Goal: Check status: Check status

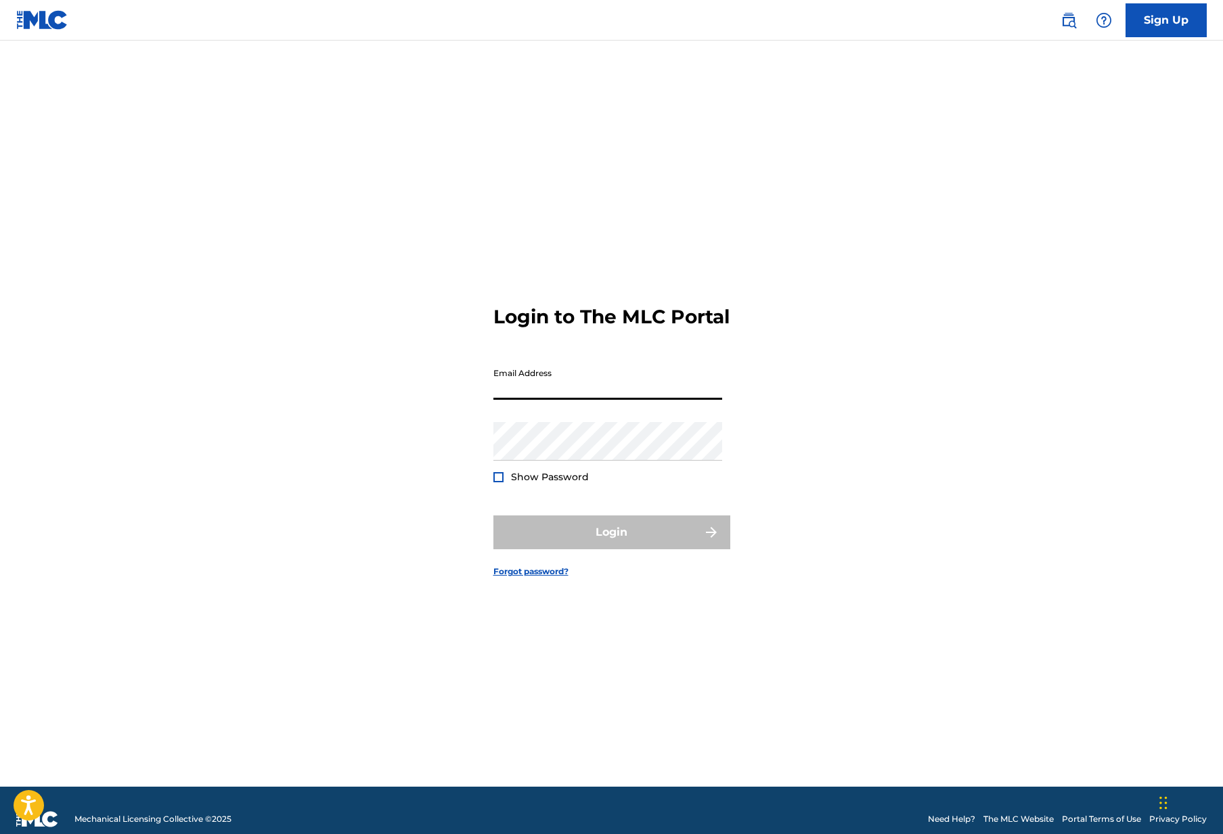
type input "[EMAIL_ADDRESS][DOMAIN_NAME]"
click at [611, 544] on button "Login" at bounding box center [611, 533] width 237 height 34
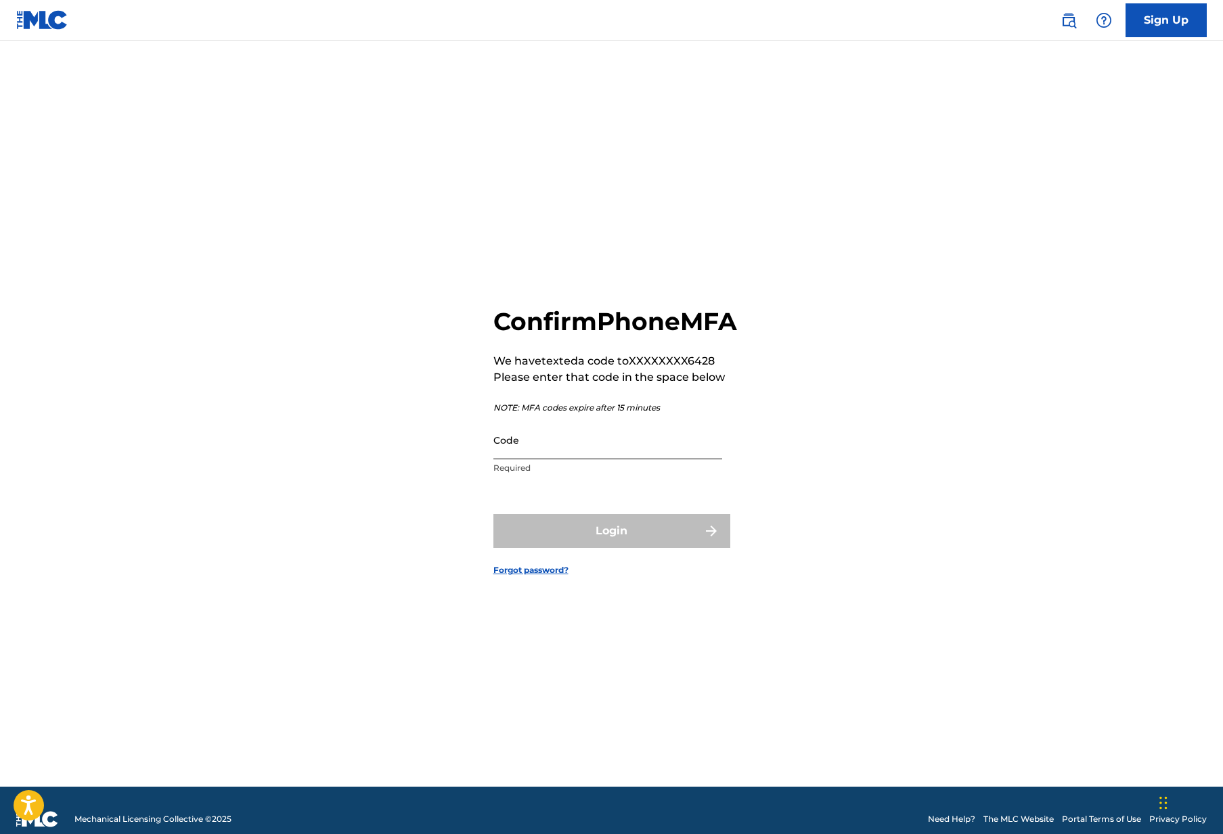
click at [524, 460] on input "Code" at bounding box center [607, 440] width 229 height 39
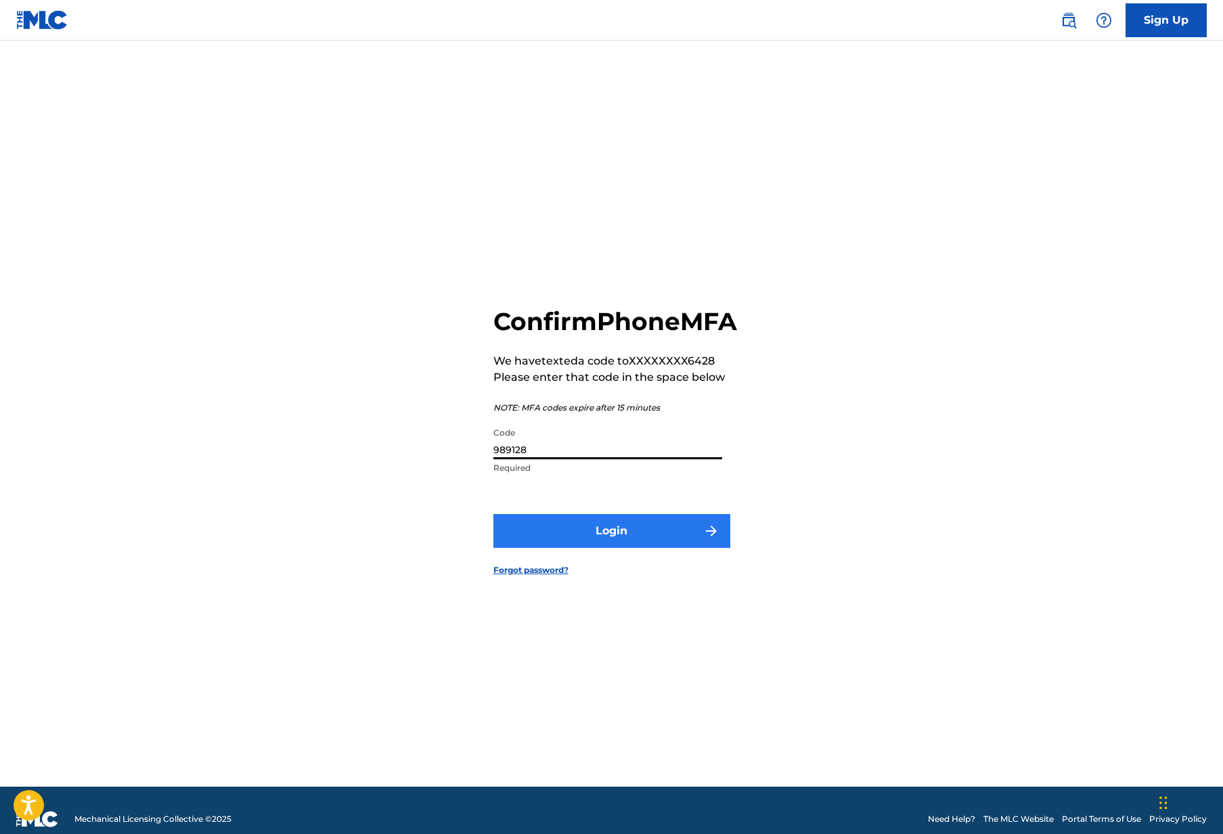
type input "989128"
click at [593, 548] on button "Login" at bounding box center [611, 531] width 237 height 34
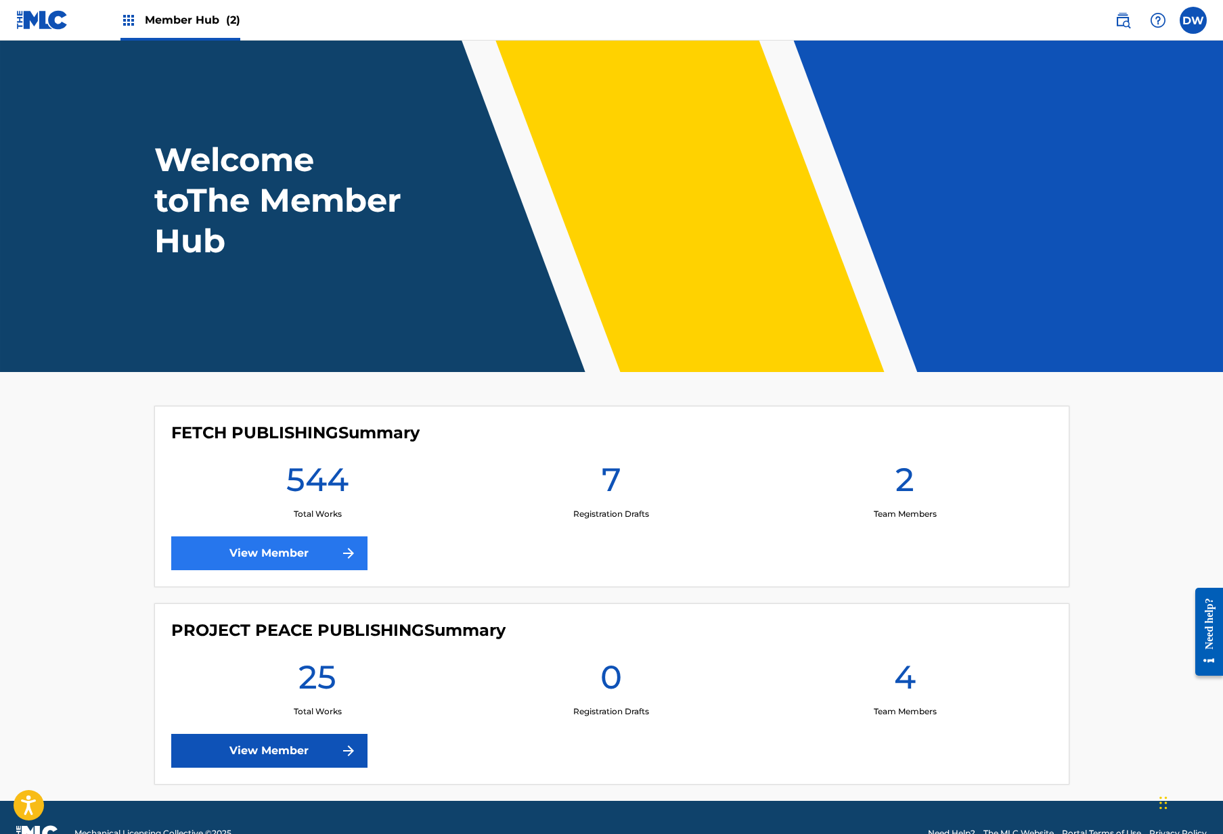
click at [280, 541] on link "View Member" at bounding box center [269, 554] width 196 height 34
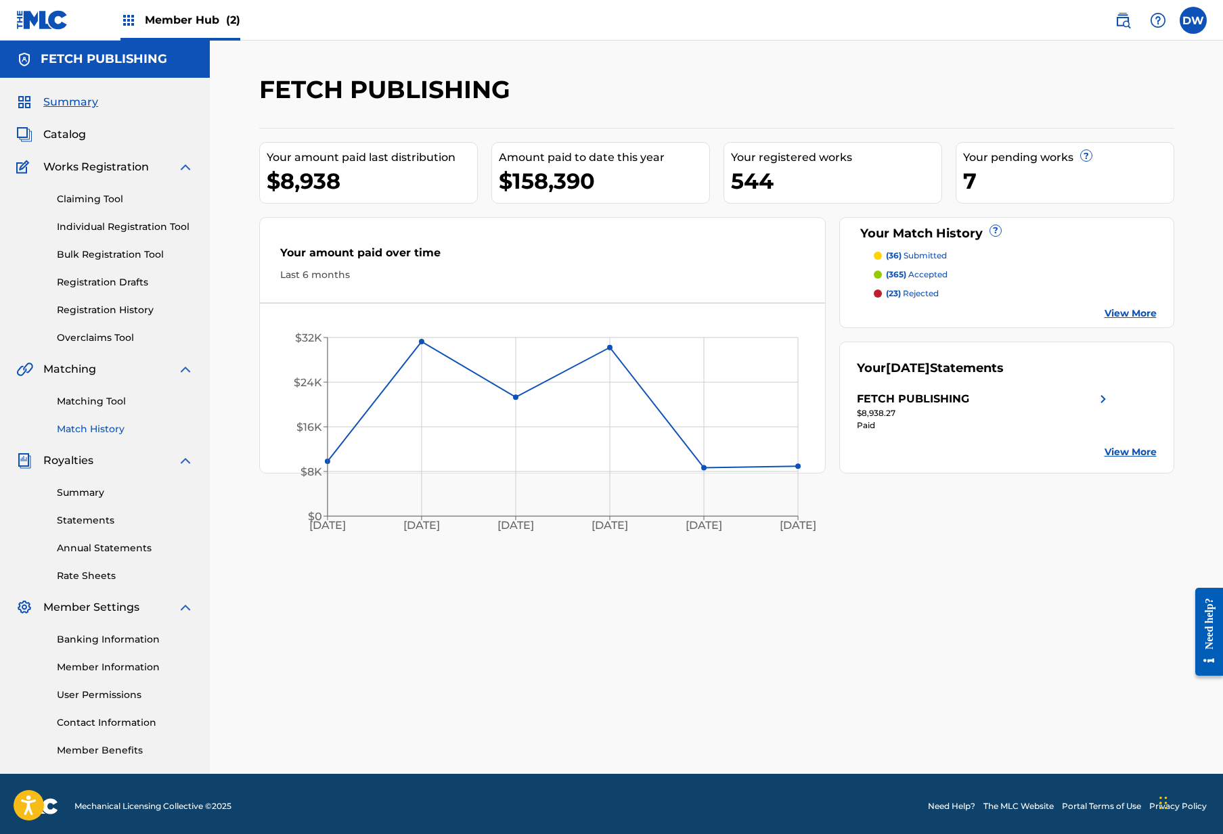
click at [106, 426] on link "Match History" at bounding box center [125, 429] width 137 height 14
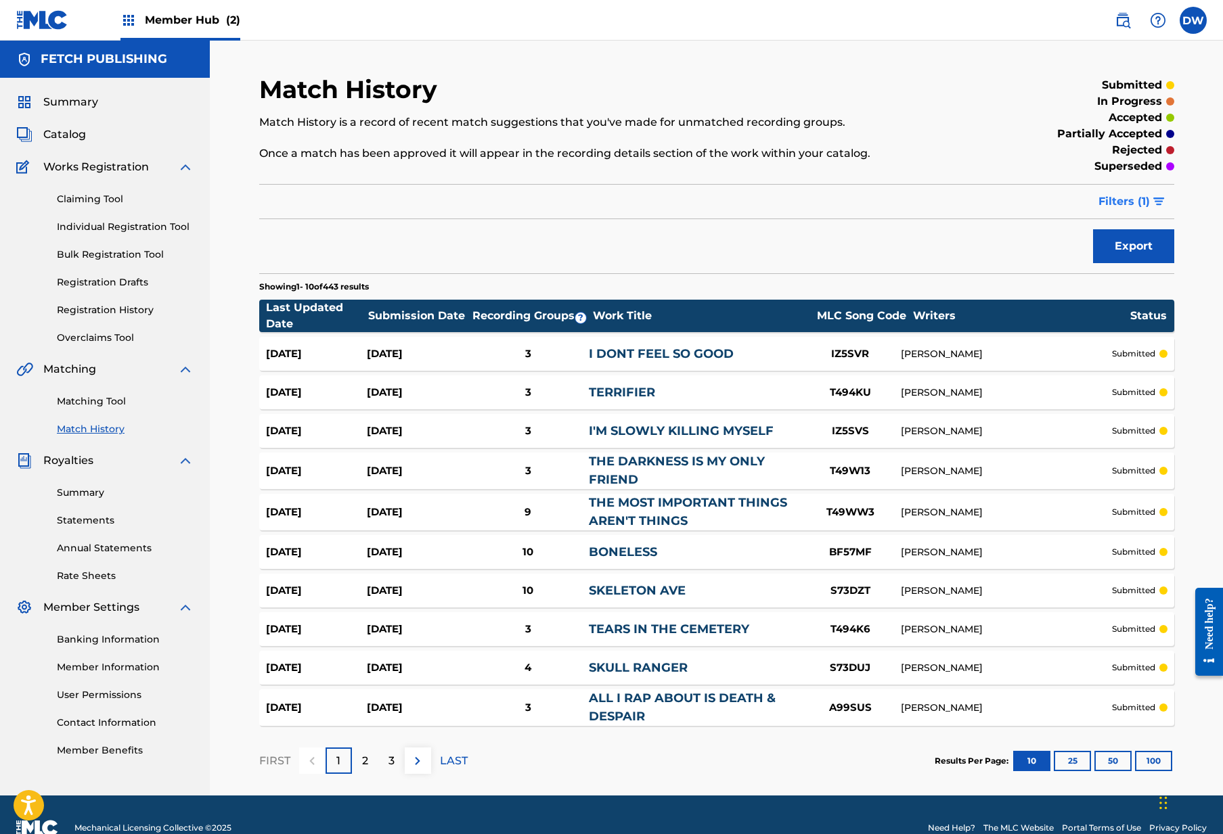
click at [1134, 195] on span "Filters ( 1 )" at bounding box center [1123, 202] width 51 height 16
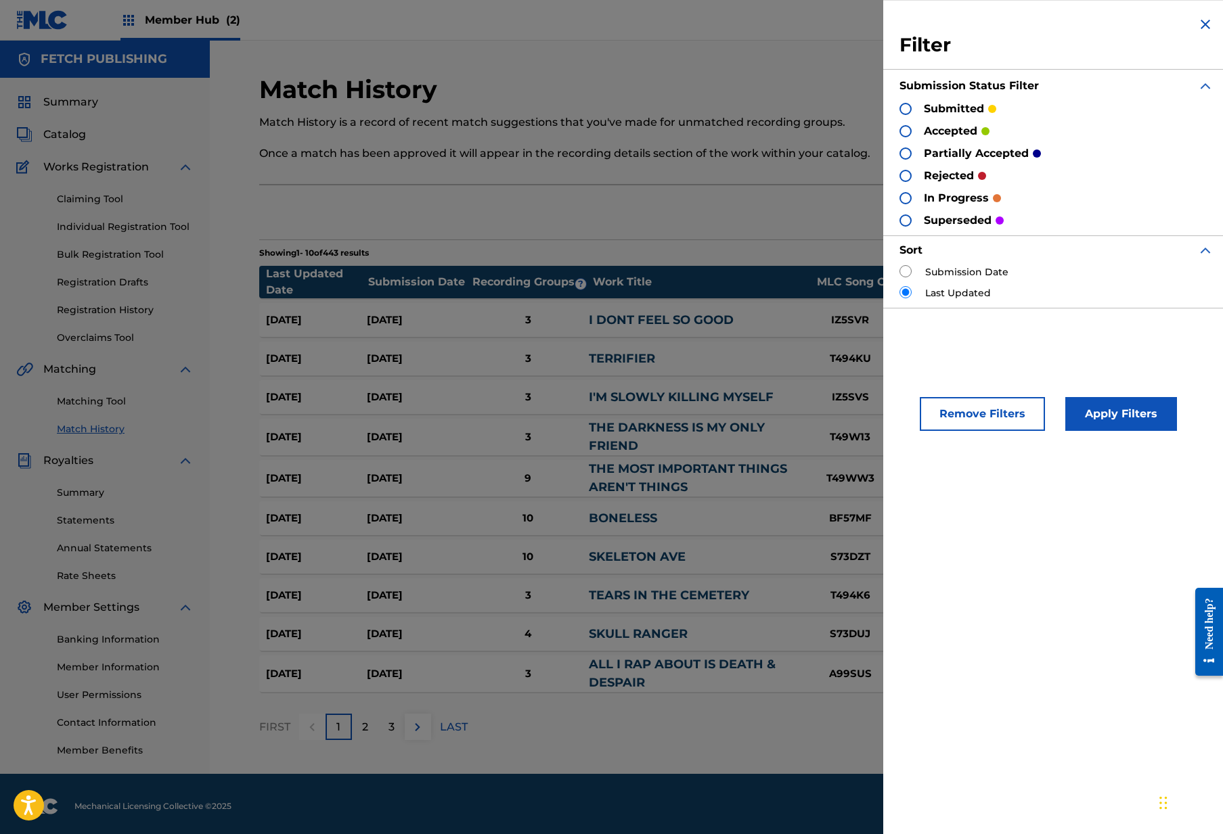
click at [905, 273] on input "radio" at bounding box center [905, 271] width 12 height 12
radio input "true"
click at [1113, 418] on button "Apply Filters" at bounding box center [1121, 414] width 112 height 34
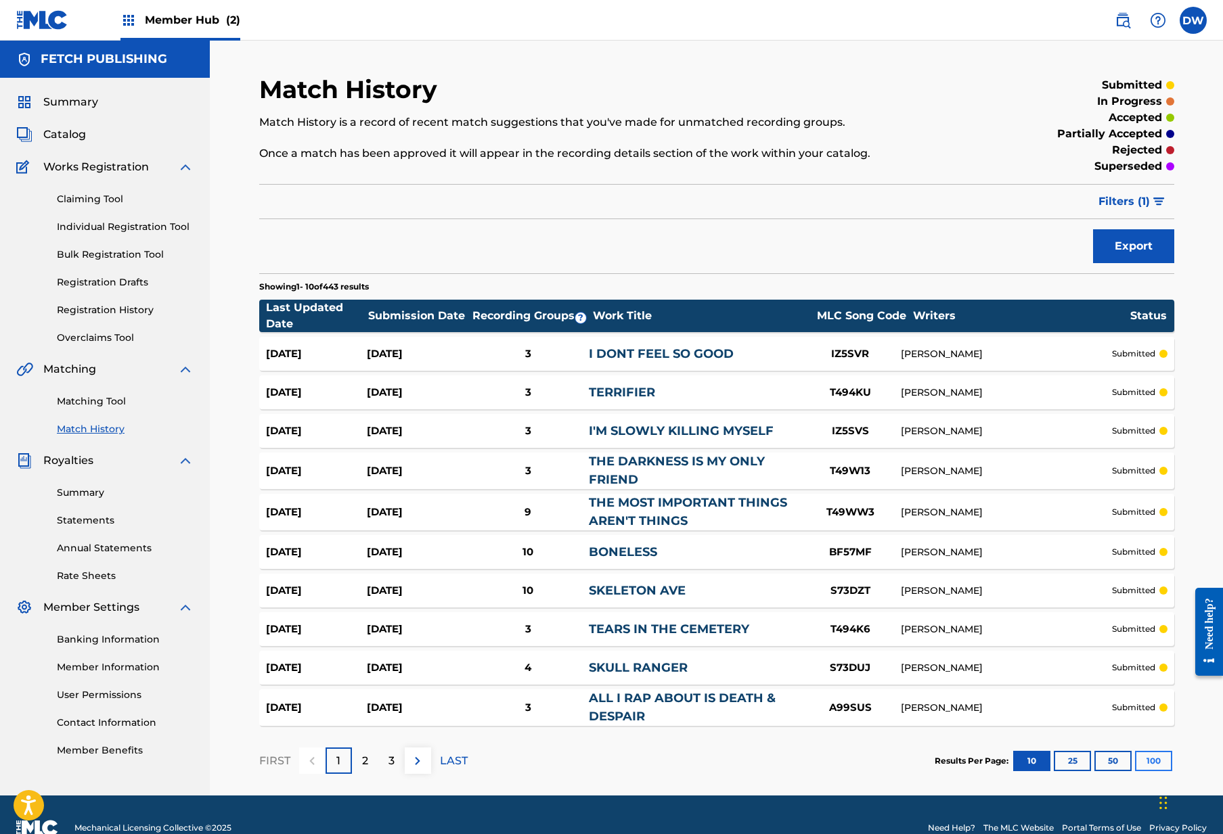
click at [1149, 763] on button "100" at bounding box center [1153, 761] width 37 height 20
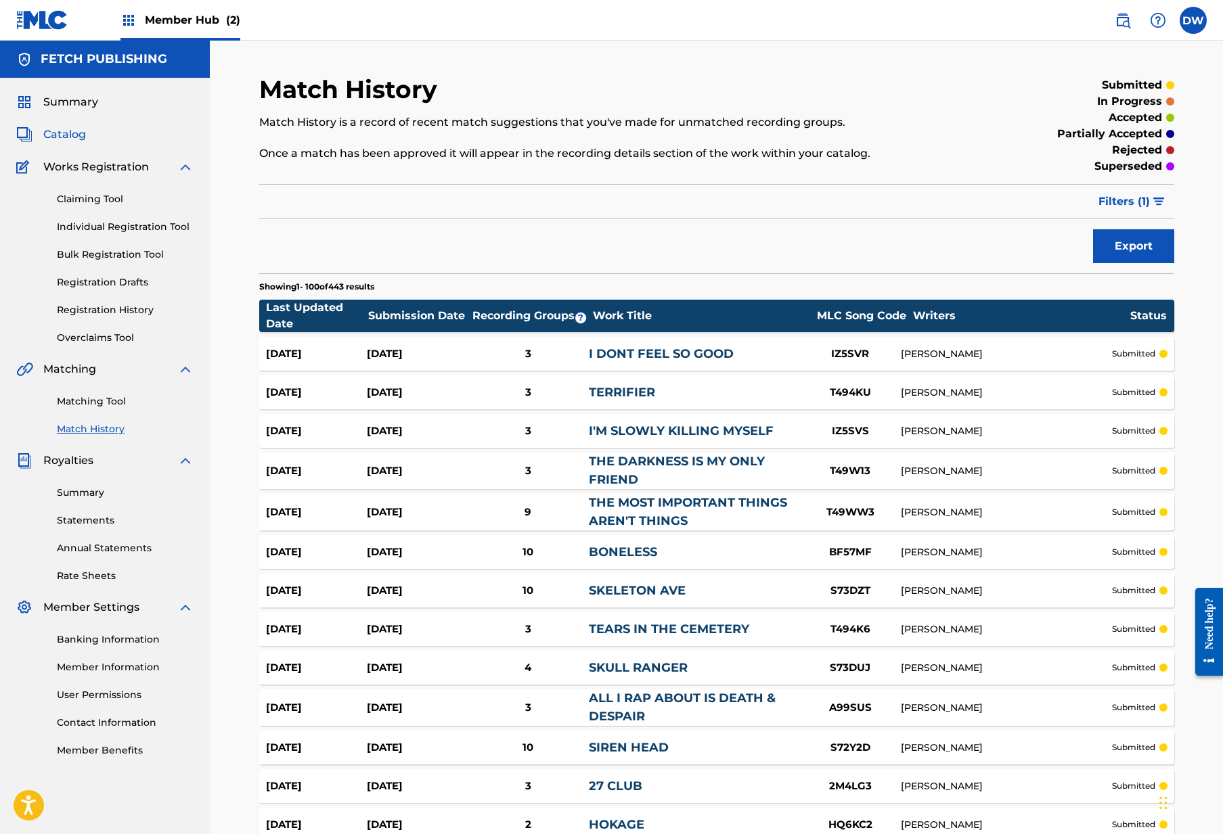
click at [74, 132] on span "Catalog" at bounding box center [64, 135] width 43 height 16
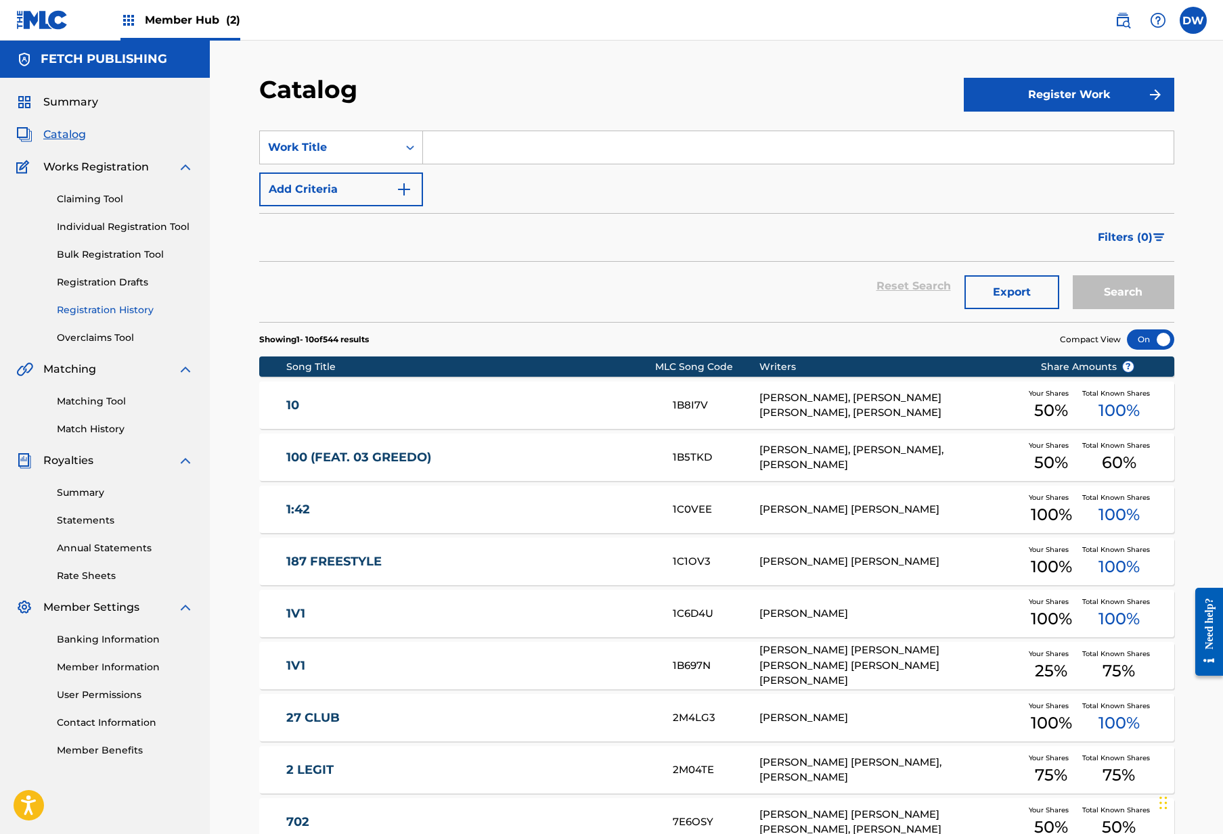
click at [105, 310] on link "Registration History" at bounding box center [125, 310] width 137 height 14
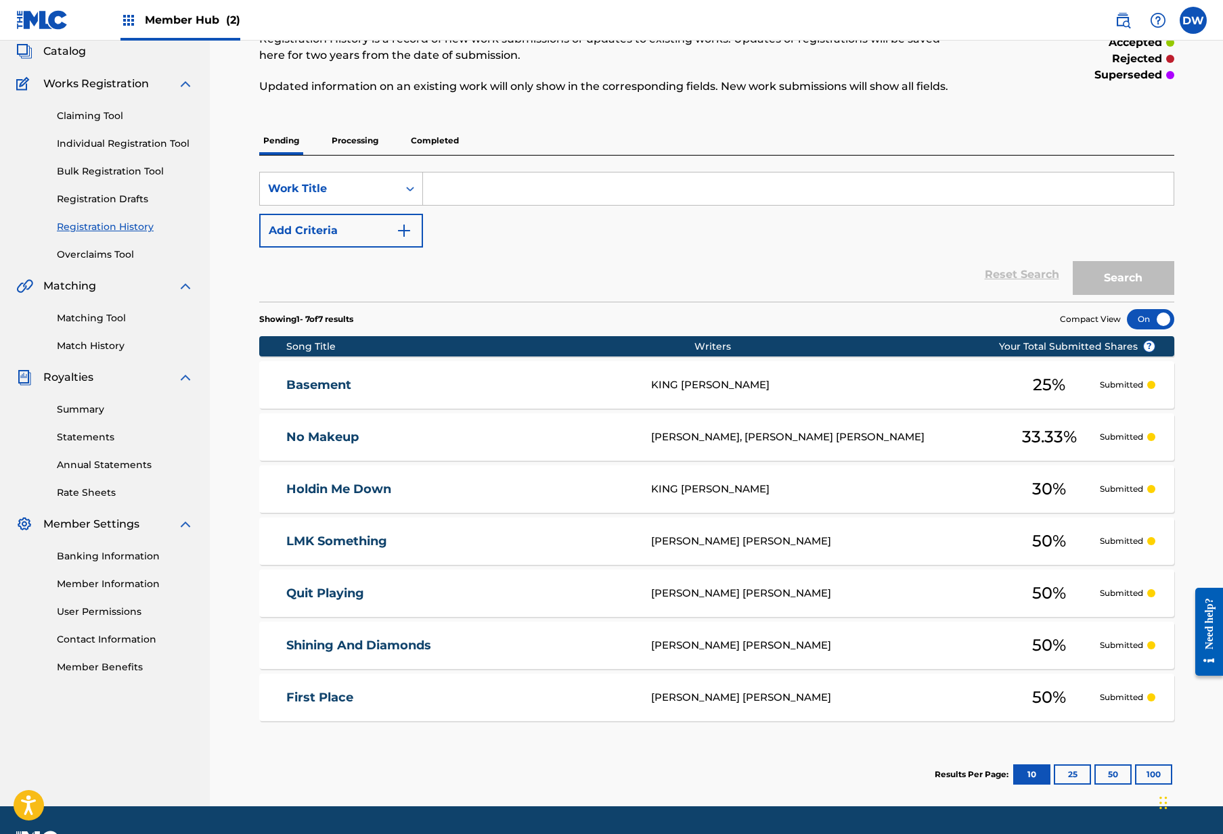
scroll to position [78, 0]
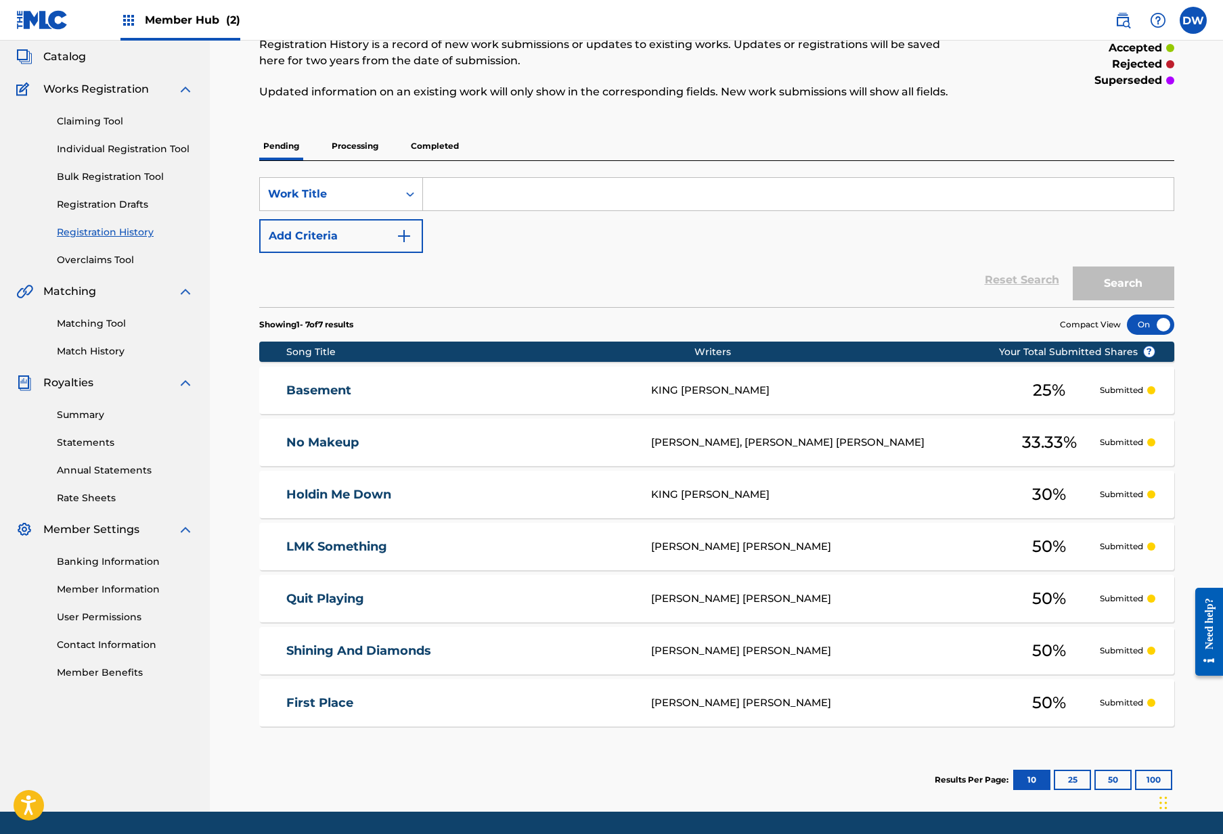
click at [369, 167] on div "SearchWithCriteria9cc0f86c-095b-4f96-9eb7-b165f4e45e97 Work Title Add Criteria …" at bounding box center [716, 234] width 915 height 146
click at [369, 154] on p "Processing" at bounding box center [355, 146] width 55 height 28
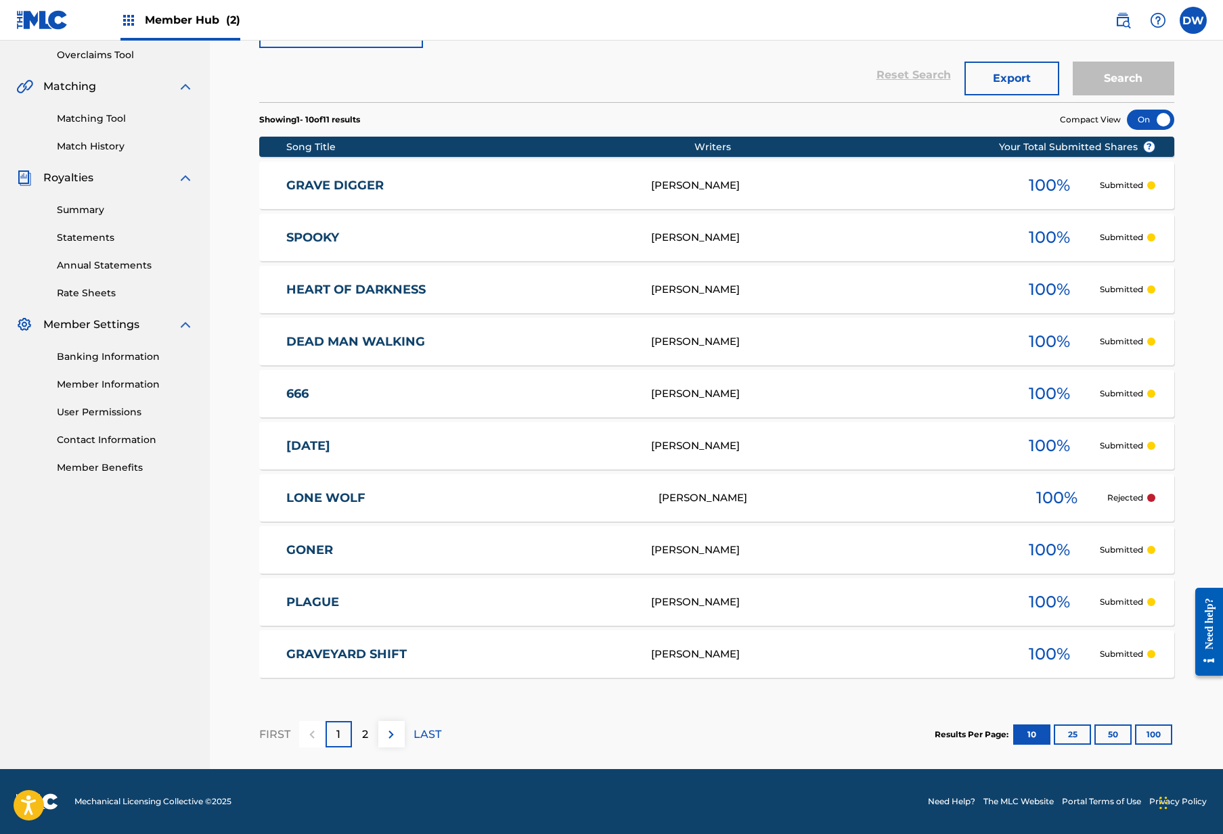
scroll to position [283, 0]
click at [365, 738] on p "2" at bounding box center [365, 735] width 6 height 16
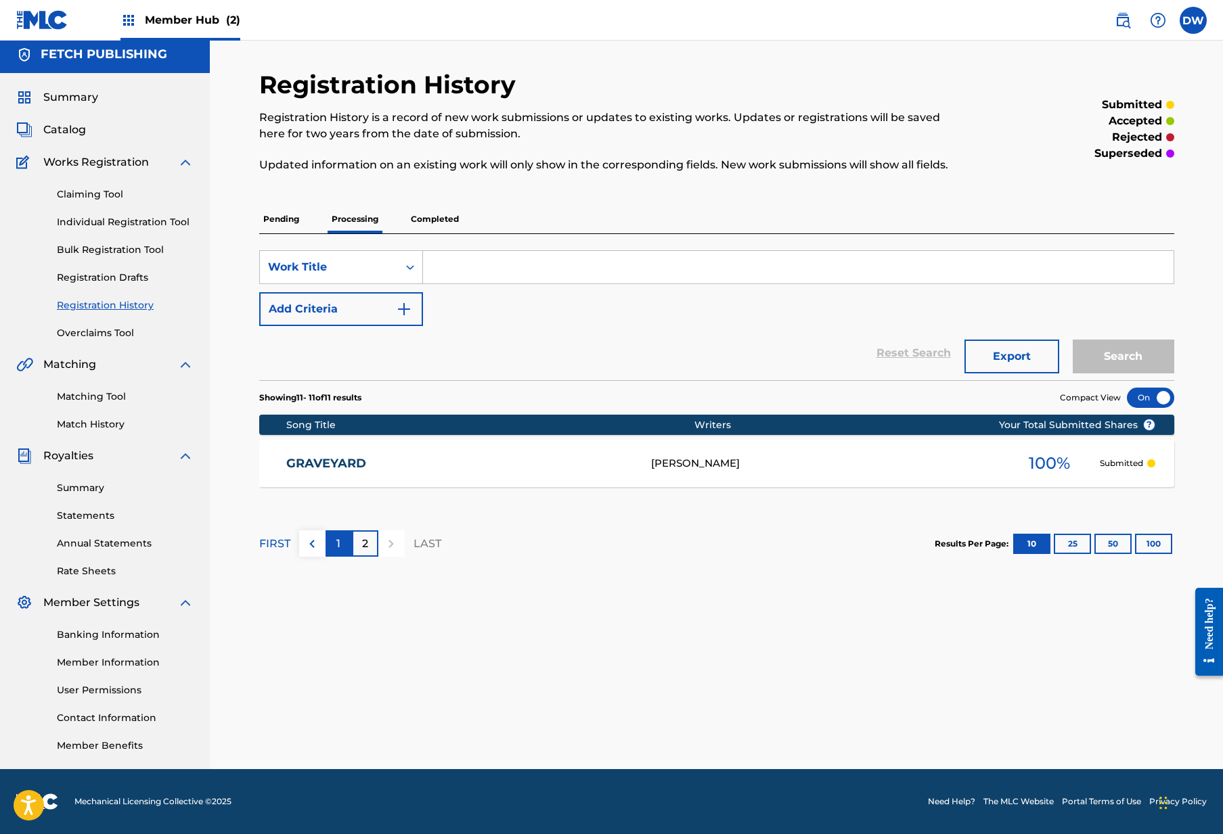
click at [333, 552] on div "1" at bounding box center [339, 544] width 26 height 26
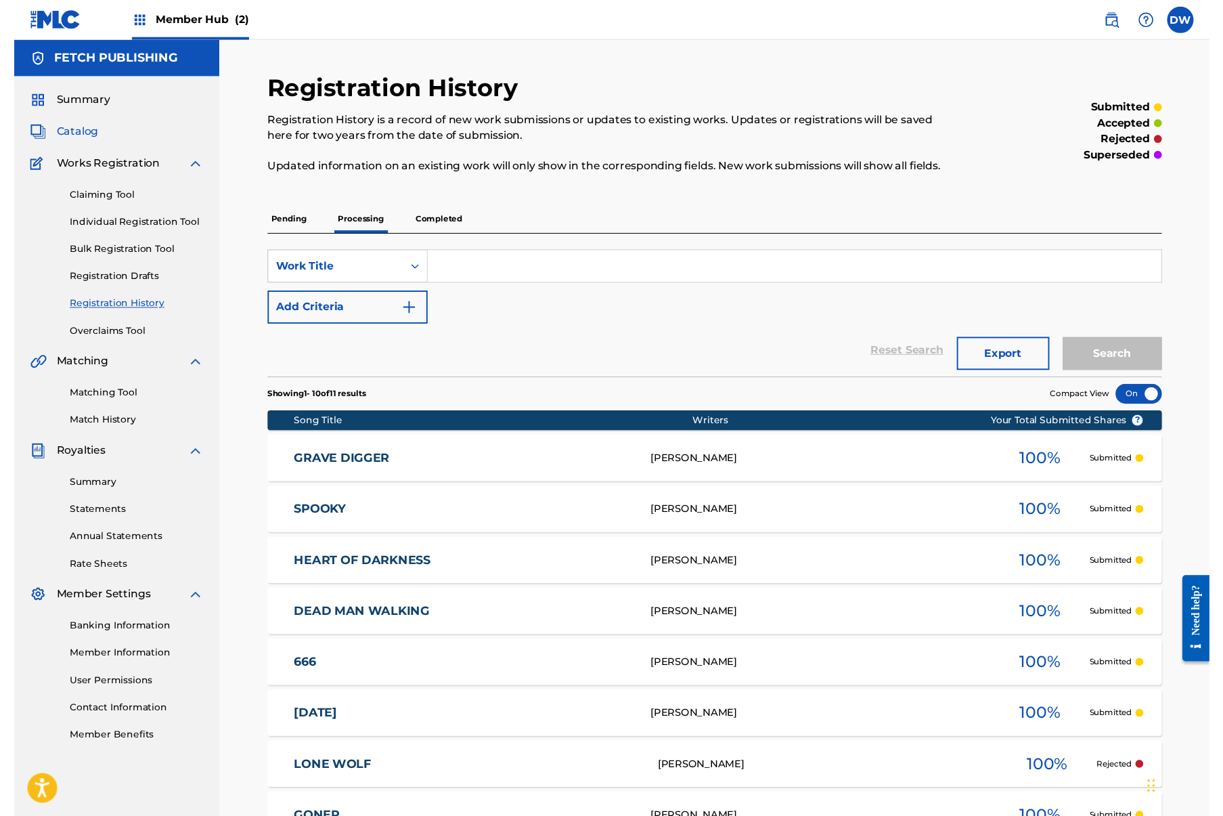
scroll to position [0, 0]
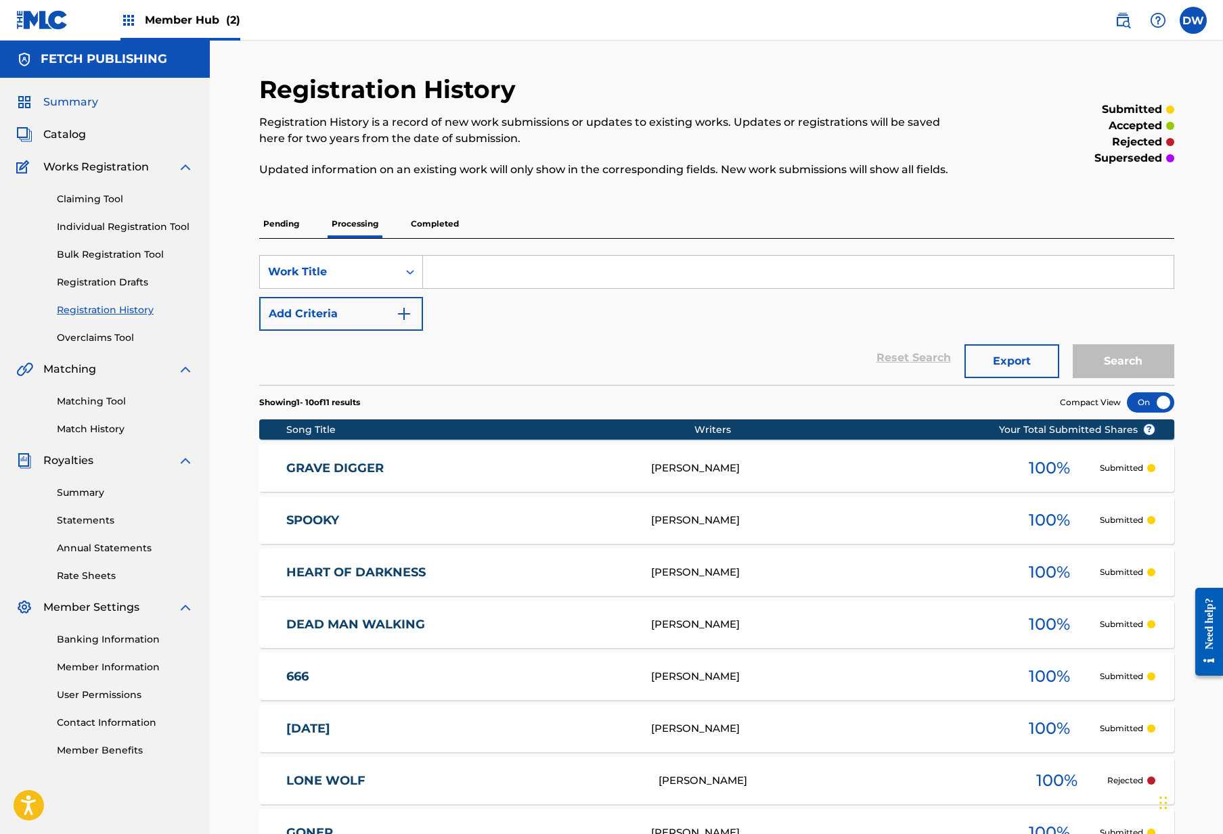
click at [71, 109] on span "Summary" at bounding box center [70, 102] width 55 height 16
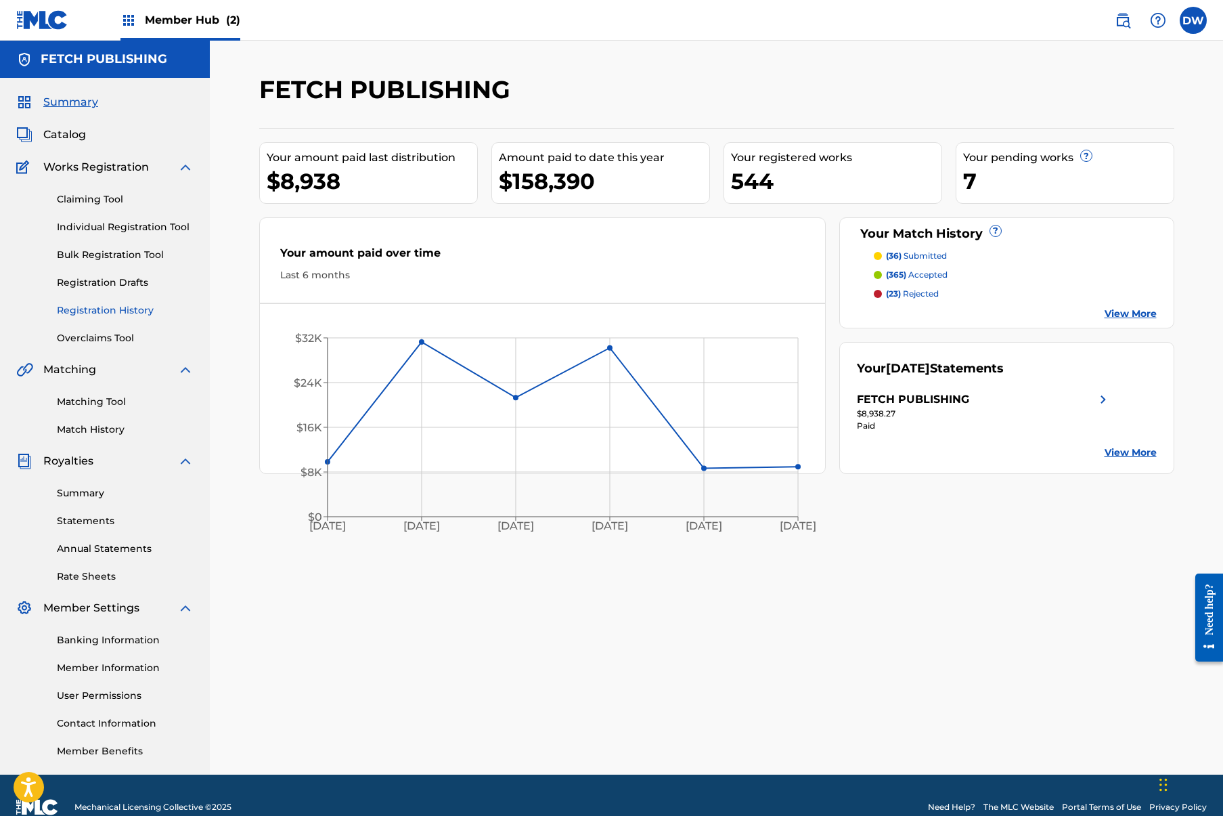
click at [117, 313] on link "Registration History" at bounding box center [125, 310] width 137 height 14
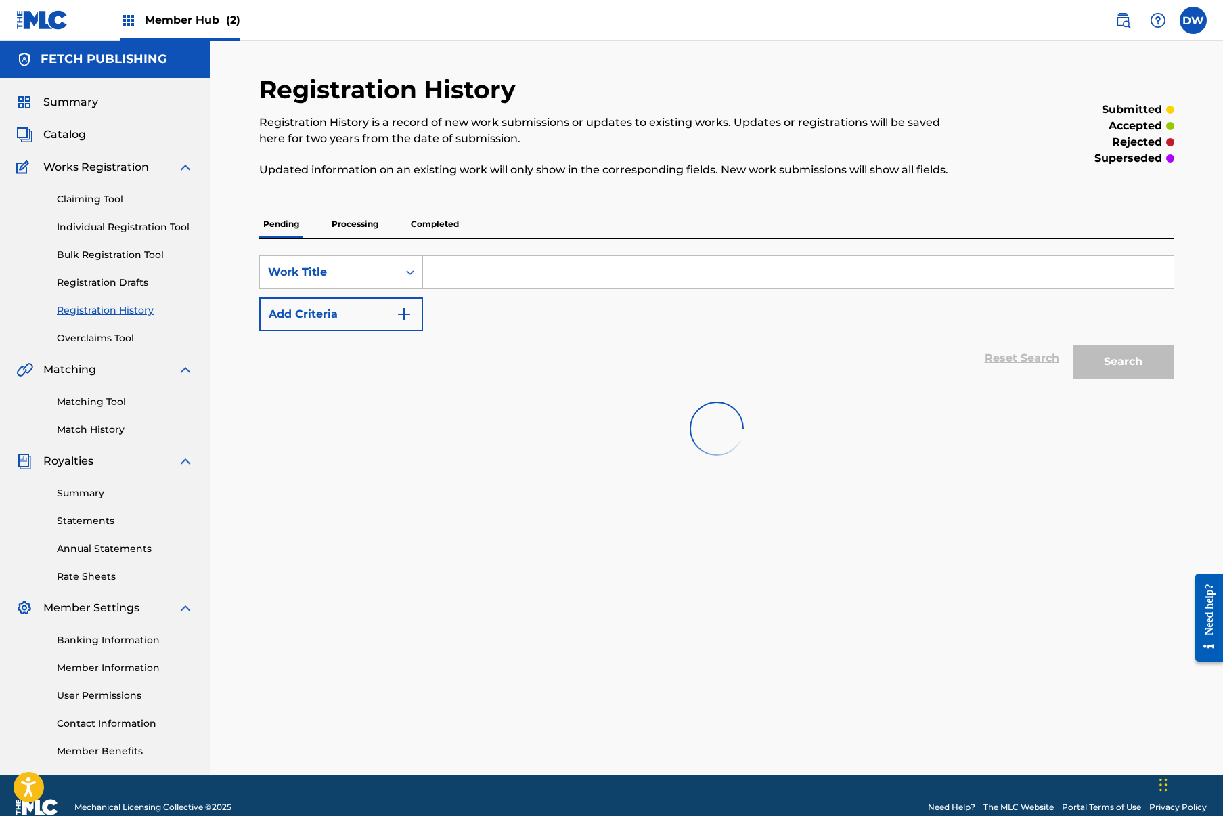
click at [357, 223] on p "Processing" at bounding box center [355, 224] width 55 height 28
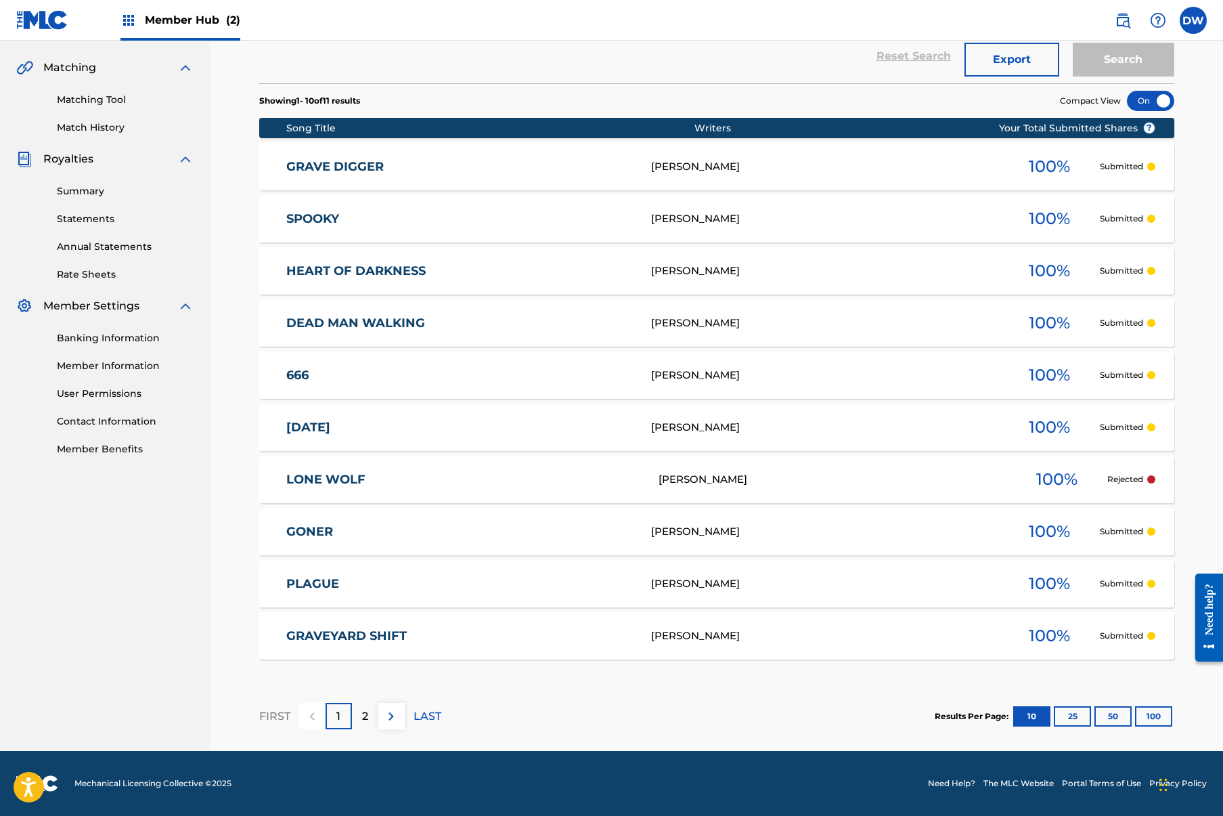
scroll to position [302, 0]
click at [1065, 717] on button "25" at bounding box center [1072, 716] width 37 height 20
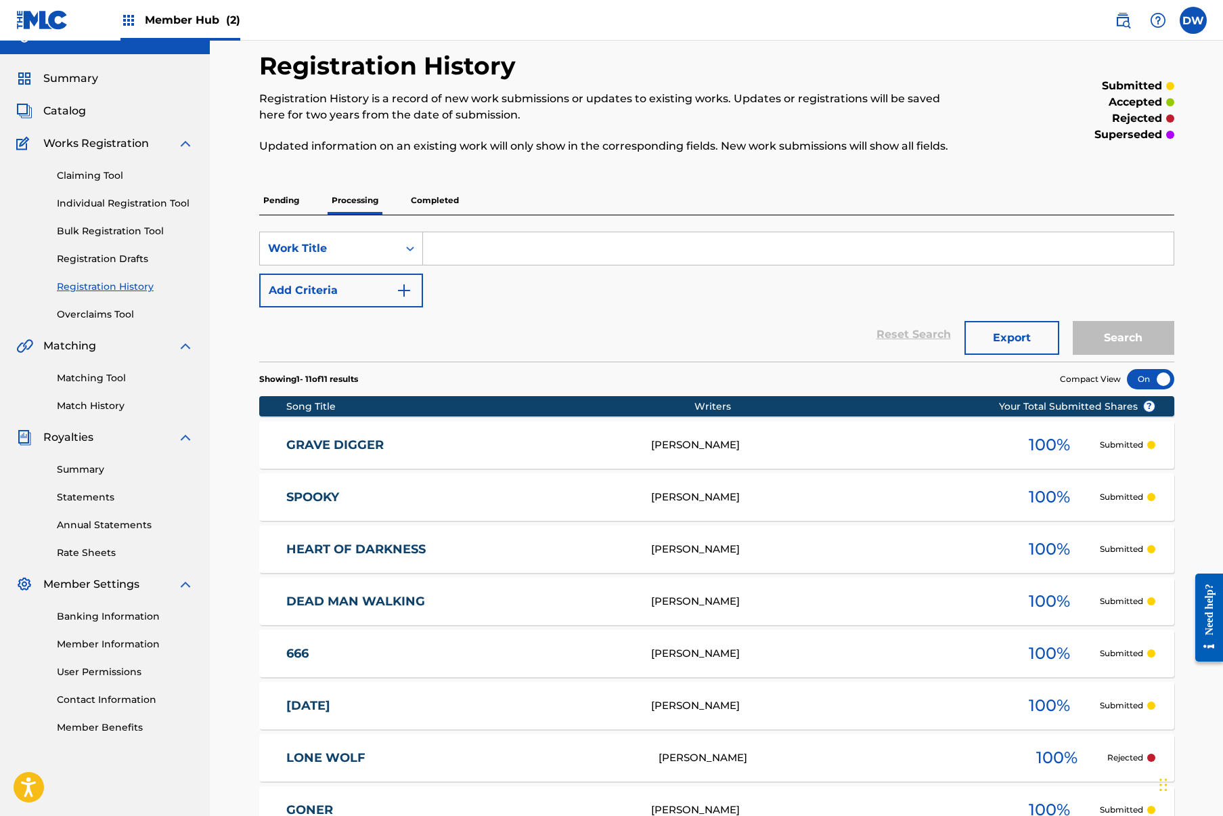
click at [76, 100] on div "Summary Catalog Works Registration Claiming Tool Individual Registration Tool B…" at bounding box center [105, 402] width 210 height 696
click at [91, 66] on div "Summary Catalog Works Registration Claiming Tool Individual Registration Tool B…" at bounding box center [105, 402] width 210 height 696
click at [89, 75] on span "Summary" at bounding box center [70, 78] width 55 height 16
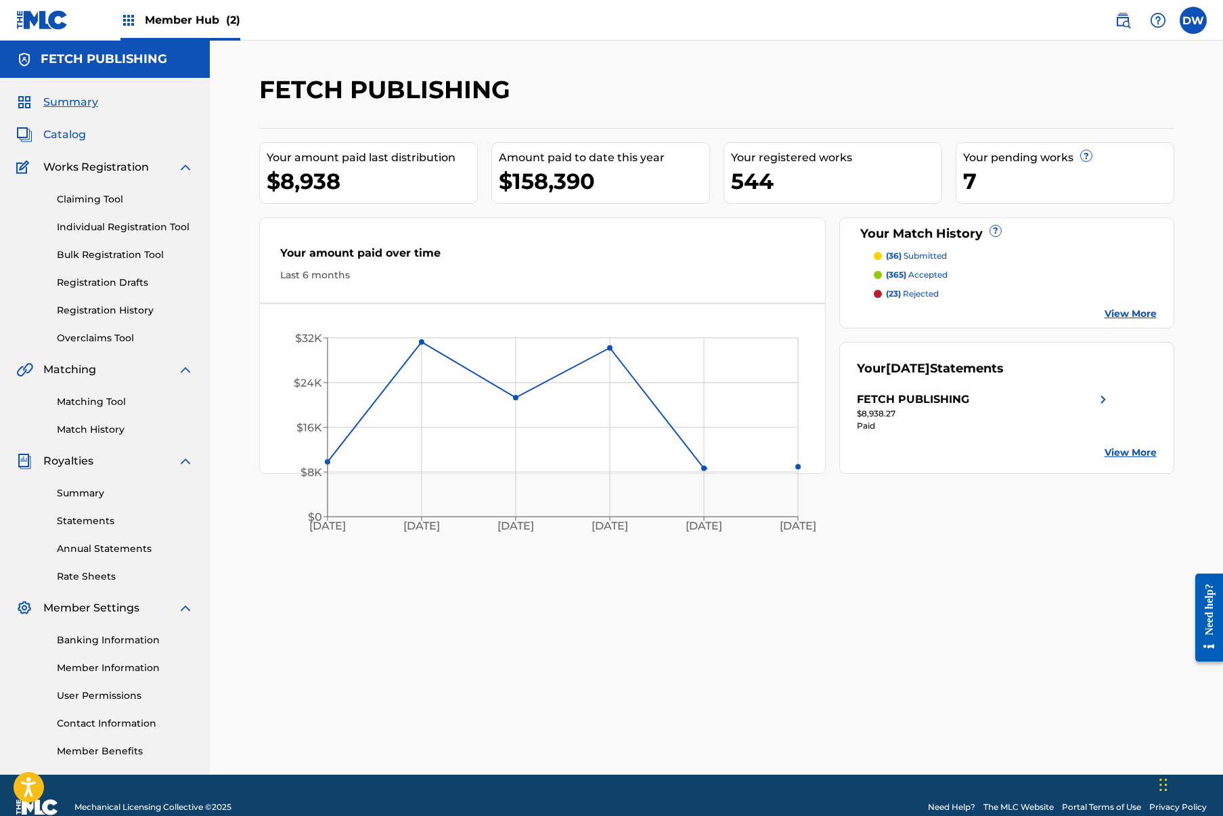
click at [81, 140] on span "Catalog" at bounding box center [64, 135] width 43 height 16
